Goal: Task Accomplishment & Management: Manage account settings

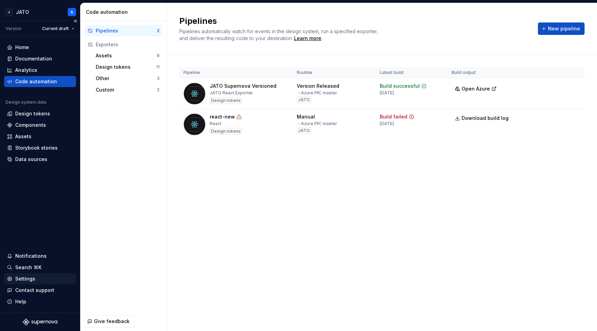
click at [30, 280] on div "Settings" at bounding box center [25, 278] width 20 height 7
click at [72, 14] on html "J JATO A Version Current draft Home Documentation Analytics Code automation Des…" at bounding box center [298, 165] width 597 height 331
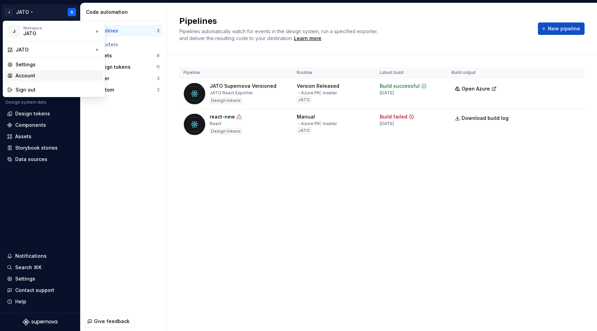
click at [28, 72] on div "Account" at bounding box center [58, 75] width 85 height 7
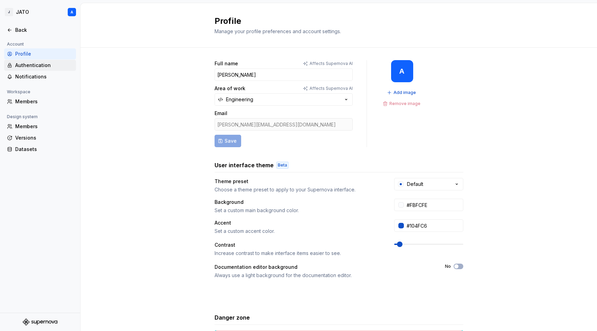
click at [41, 67] on div "Authentication" at bounding box center [44, 65] width 58 height 7
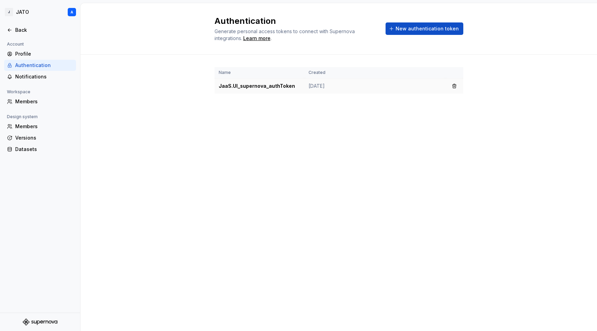
click at [287, 88] on td "JaaS.UI_supernova_authToken" at bounding box center [259, 86] width 90 height 16
click at [457, 88] on button "button" at bounding box center [454, 86] width 10 height 10
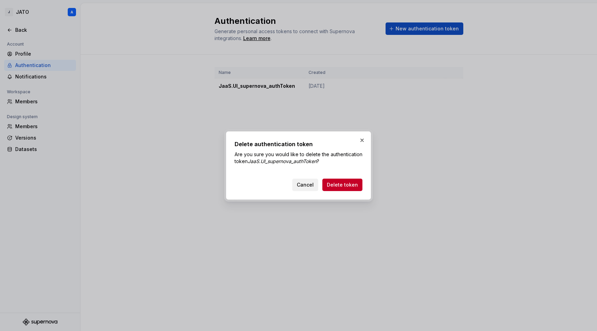
click at [316, 185] on button "Cancel" at bounding box center [305, 184] width 26 height 12
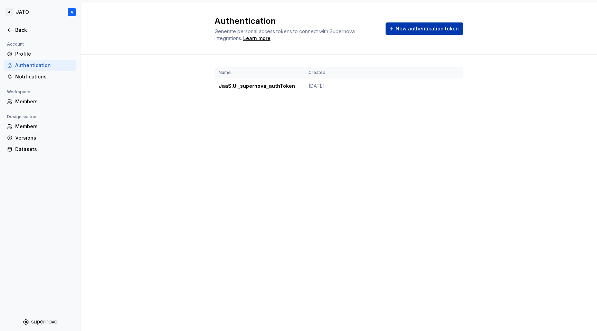
click at [428, 29] on span "New authentication token" at bounding box center [426, 28] width 63 height 7
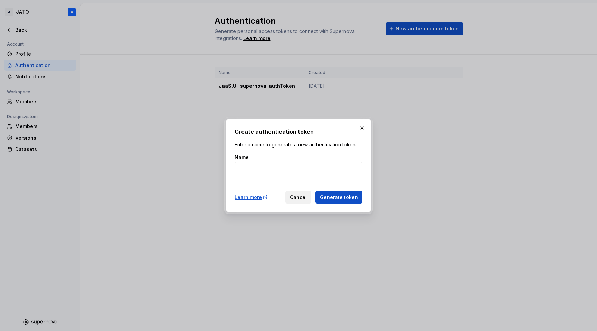
click at [310, 197] on button "Cancel" at bounding box center [298, 197] width 26 height 12
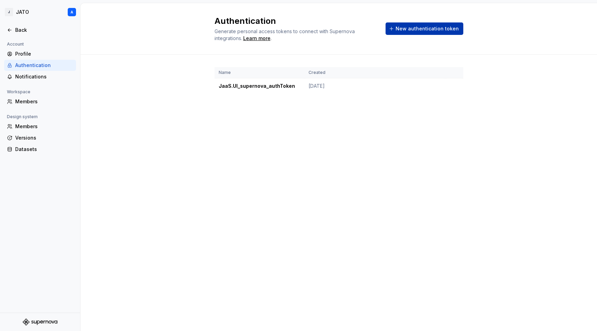
click at [428, 28] on span "New authentication token" at bounding box center [426, 28] width 63 height 7
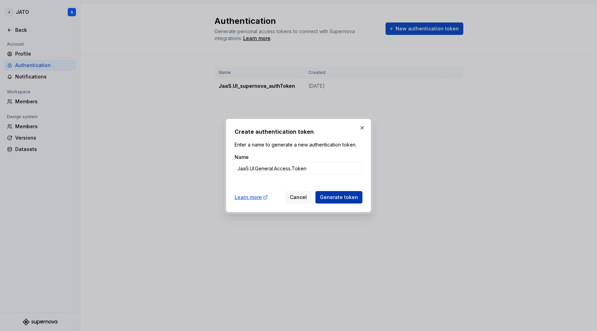
type input "JaaS.UI.General.Access.Token"
click at [340, 195] on span "Generate token" at bounding box center [339, 197] width 38 height 7
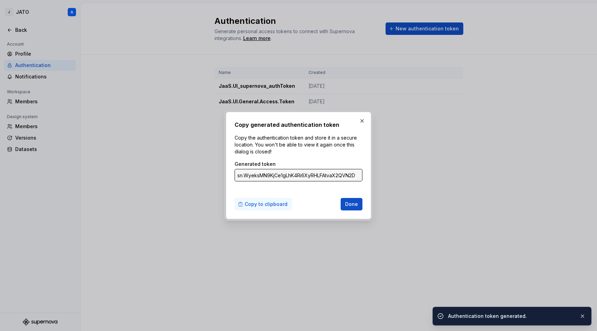
click at [263, 203] on span "Copy to clipboard" at bounding box center [265, 204] width 43 height 7
click at [351, 202] on span "Done" at bounding box center [351, 204] width 13 height 7
